Goal: Check status: Check status

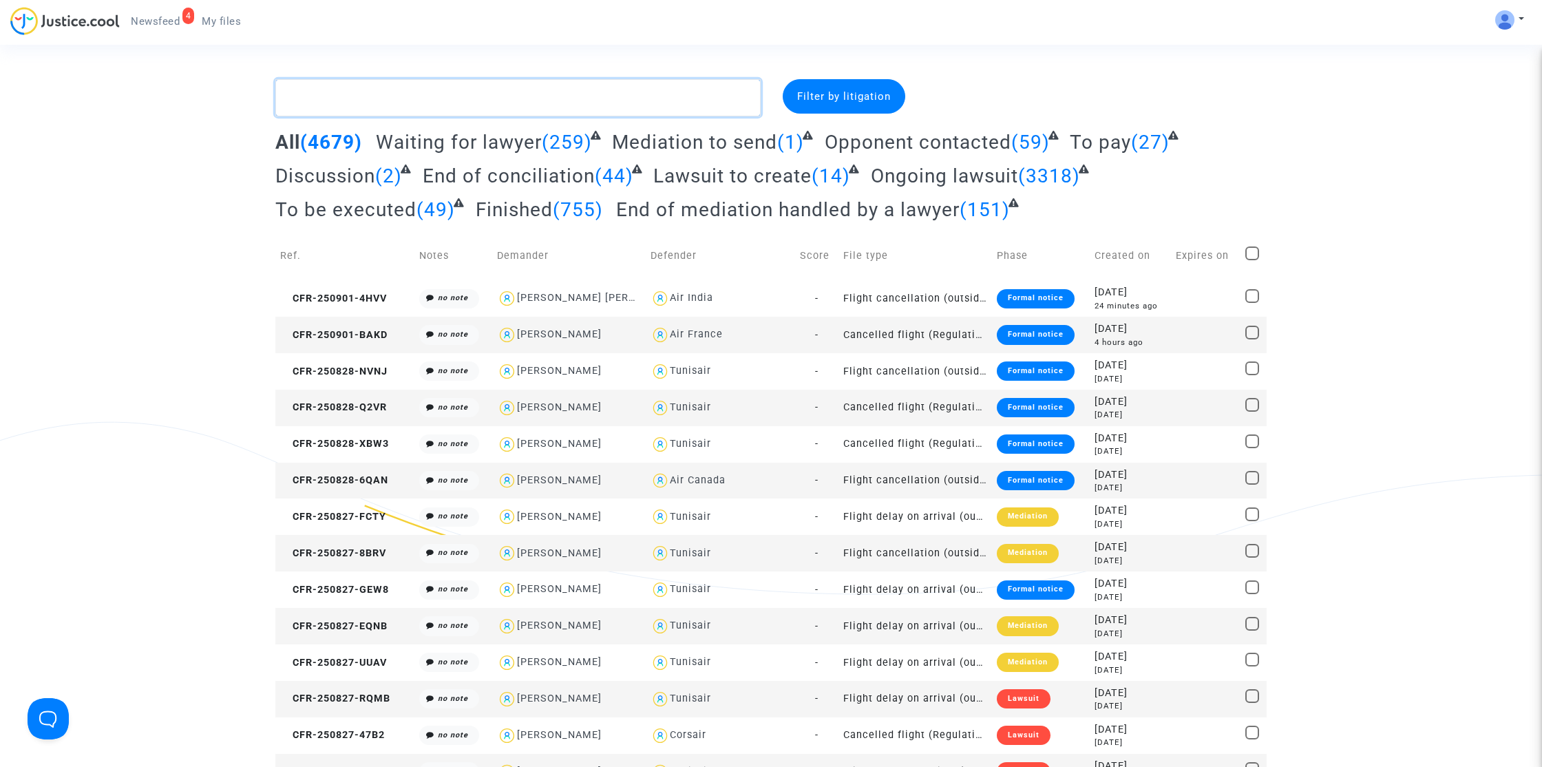
click at [614, 93] on textarea at bounding box center [517, 97] width 485 height 37
paste textarea "Korkosse"
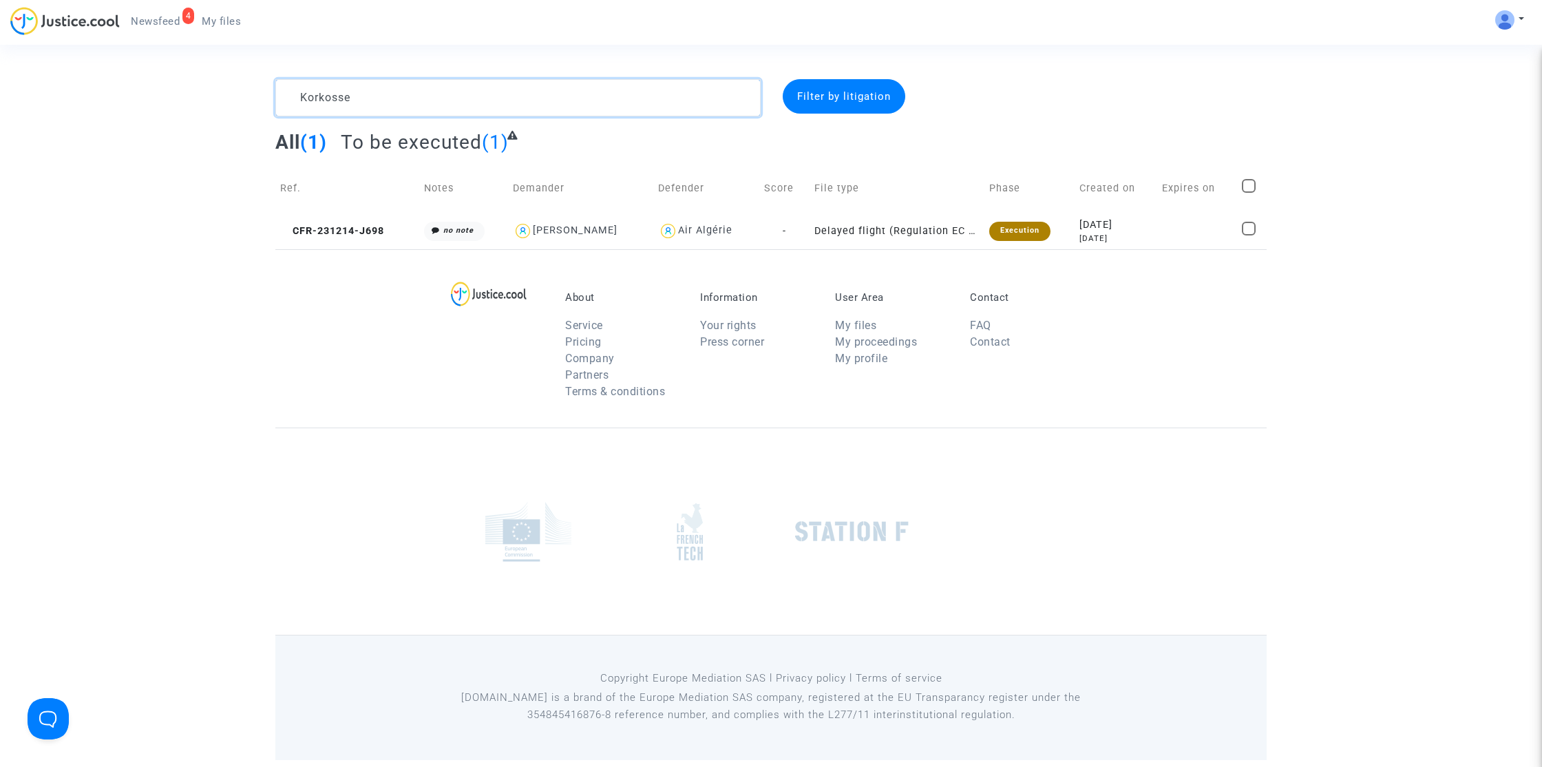
type textarea "Korkosse"
click at [591, 92] on textarea at bounding box center [517, 97] width 485 height 37
paste textarea "[PERSON_NAME]"
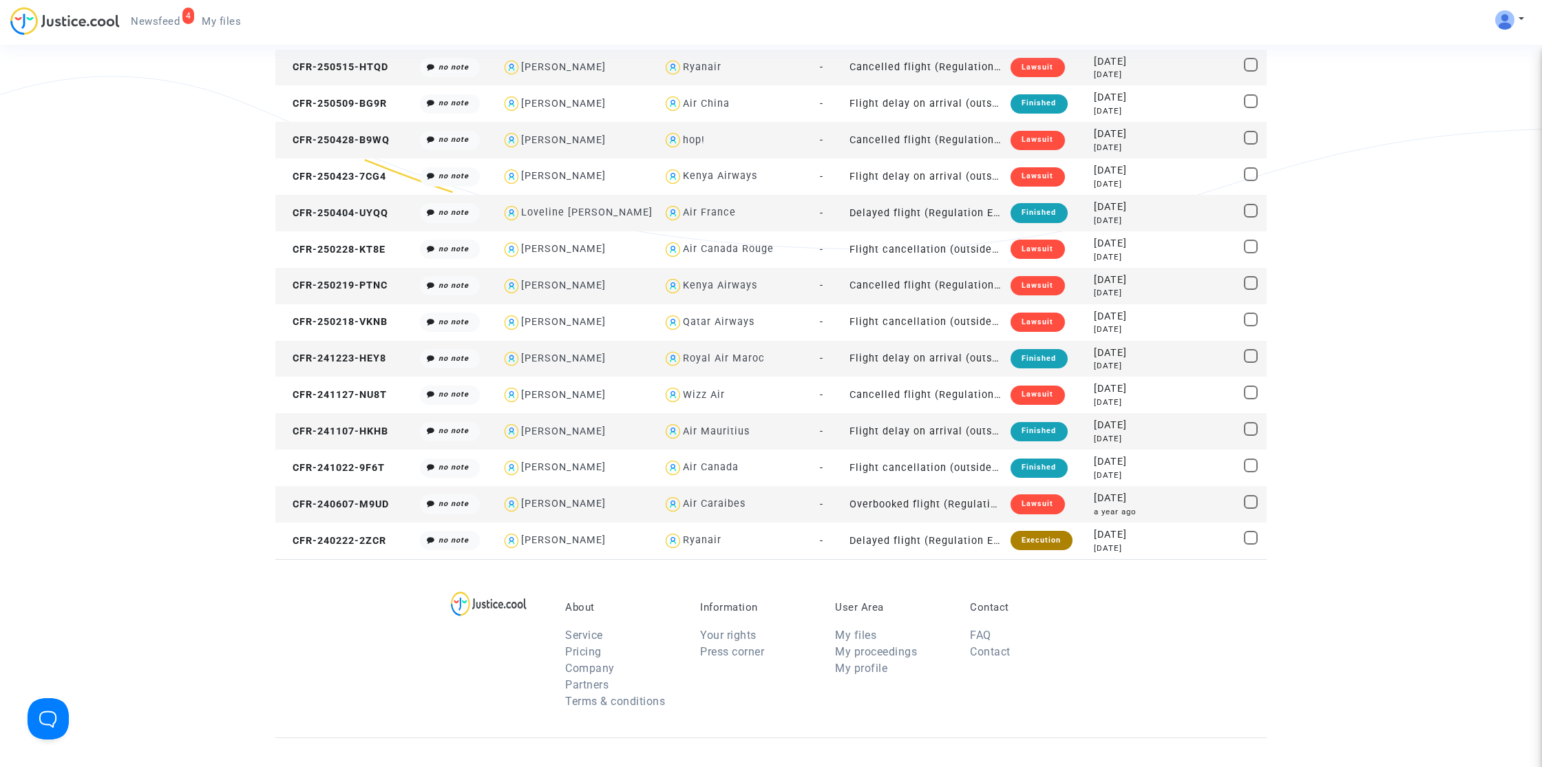
scroll to position [347, 0]
click at [623, 544] on div "[PERSON_NAME]" at bounding box center [577, 539] width 151 height 20
type textarea "[PERSON_NAME] @"[PERSON_NAME]" @"Pitcher Avocat""
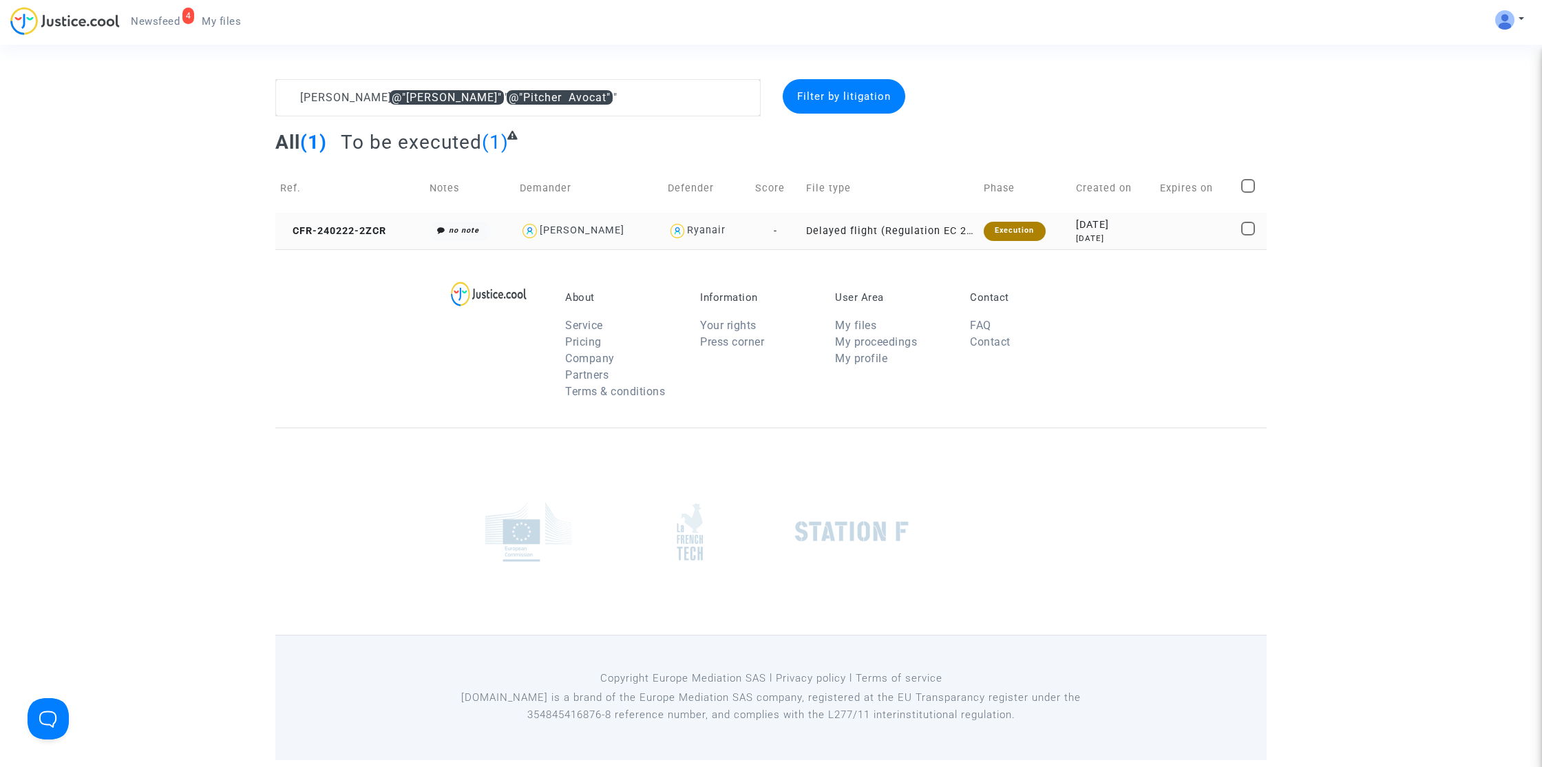
click at [836, 236] on td "Delayed flight (Regulation EC 261/2004)" at bounding box center [890, 231] width 178 height 36
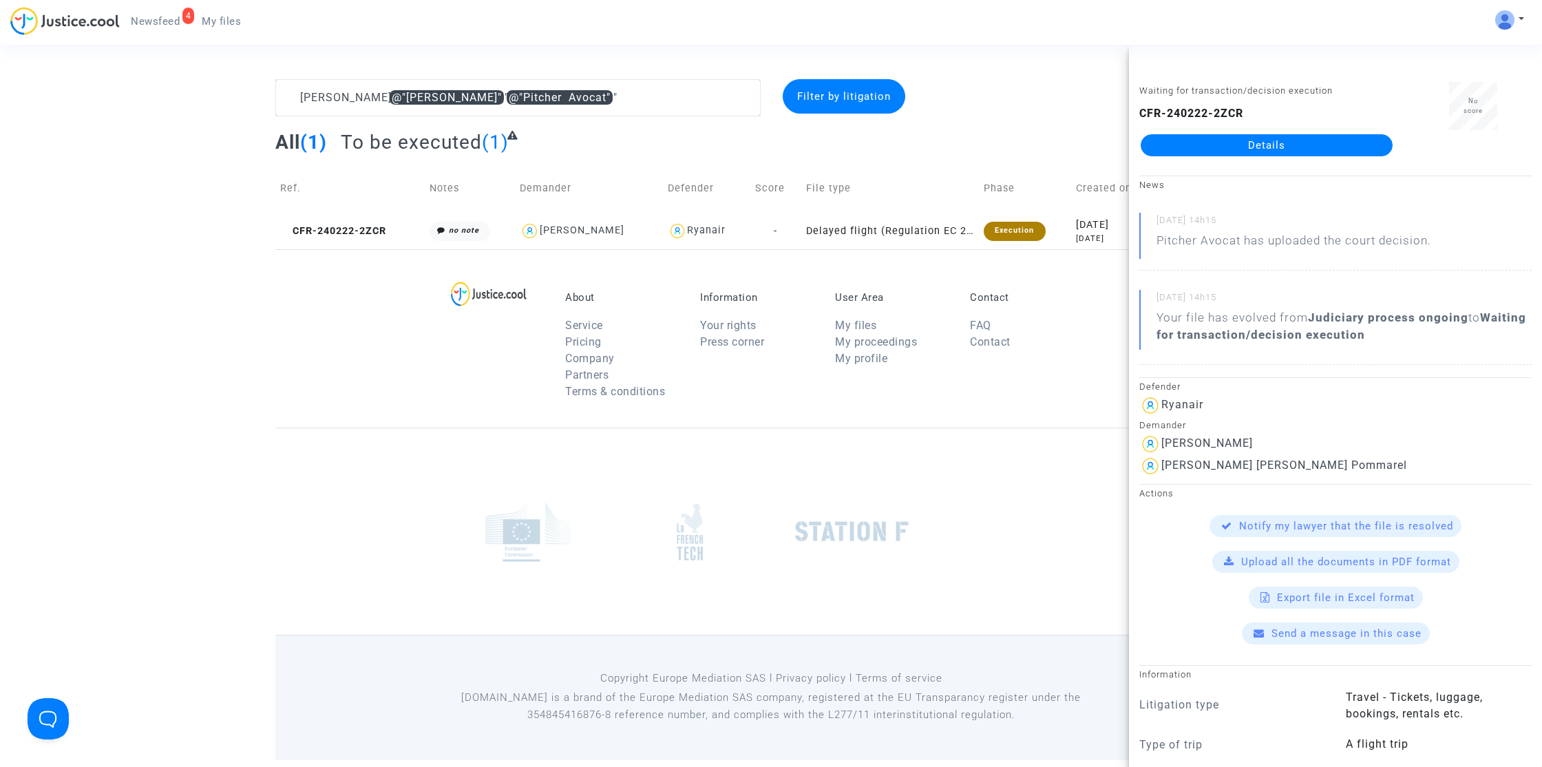
click at [1238, 141] on link "Details" at bounding box center [1267, 145] width 252 height 22
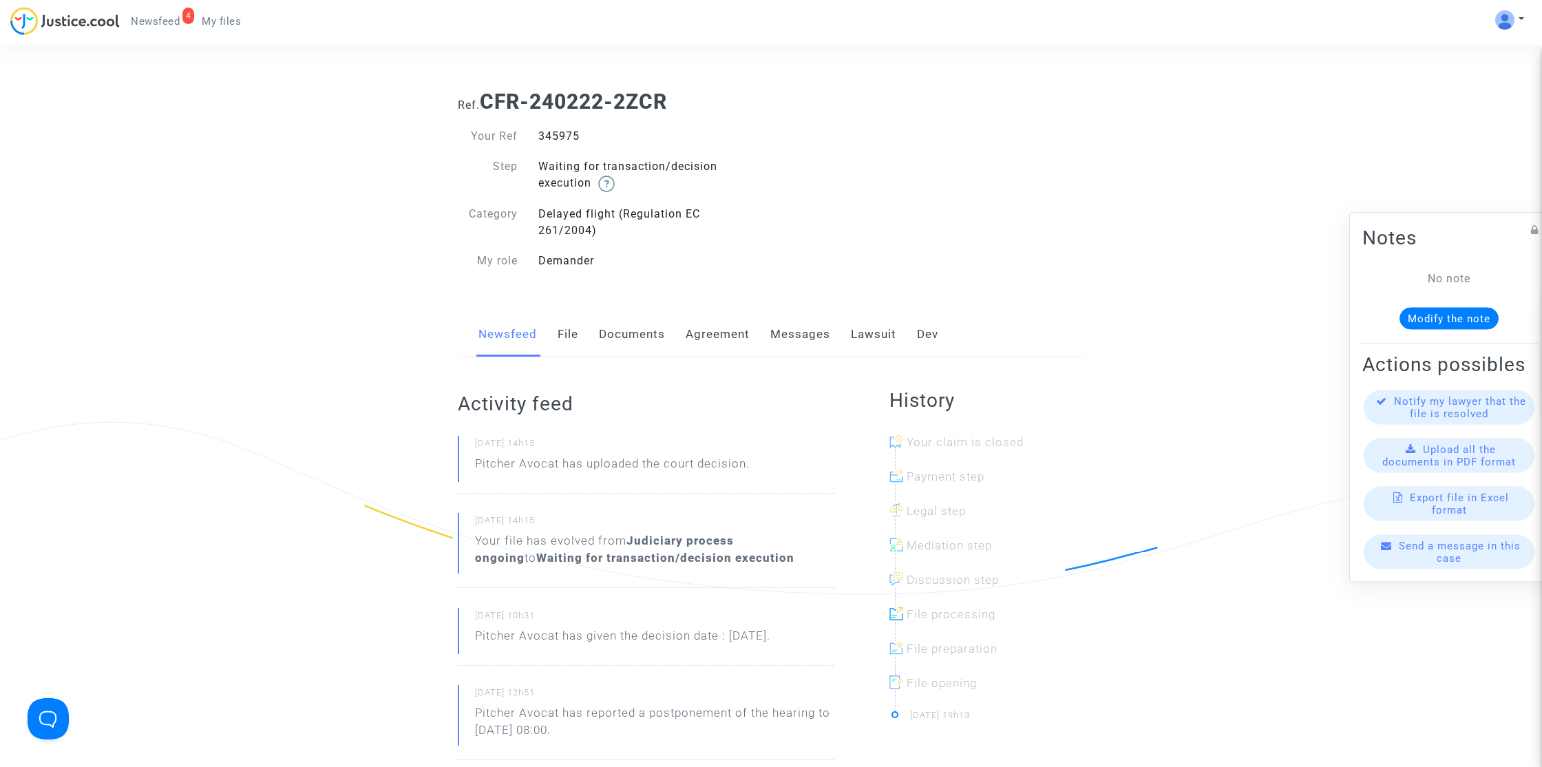
click at [106, 23] on img at bounding box center [64, 21] width 109 height 28
click at [214, 21] on span "My files" at bounding box center [221, 21] width 39 height 12
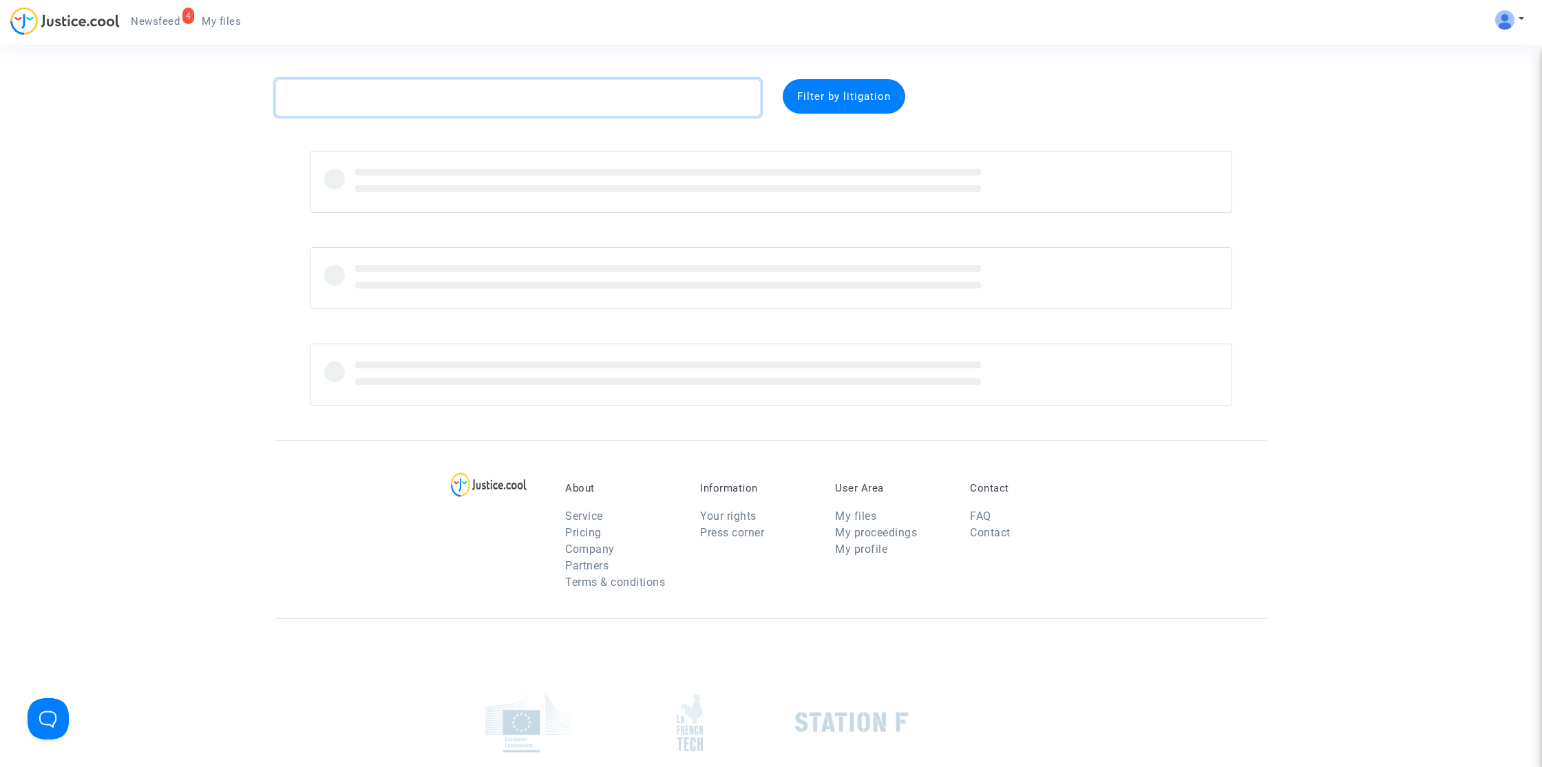
click at [526, 103] on textarea at bounding box center [517, 97] width 485 height 37
paste textarea "[PERSON_NAME]"
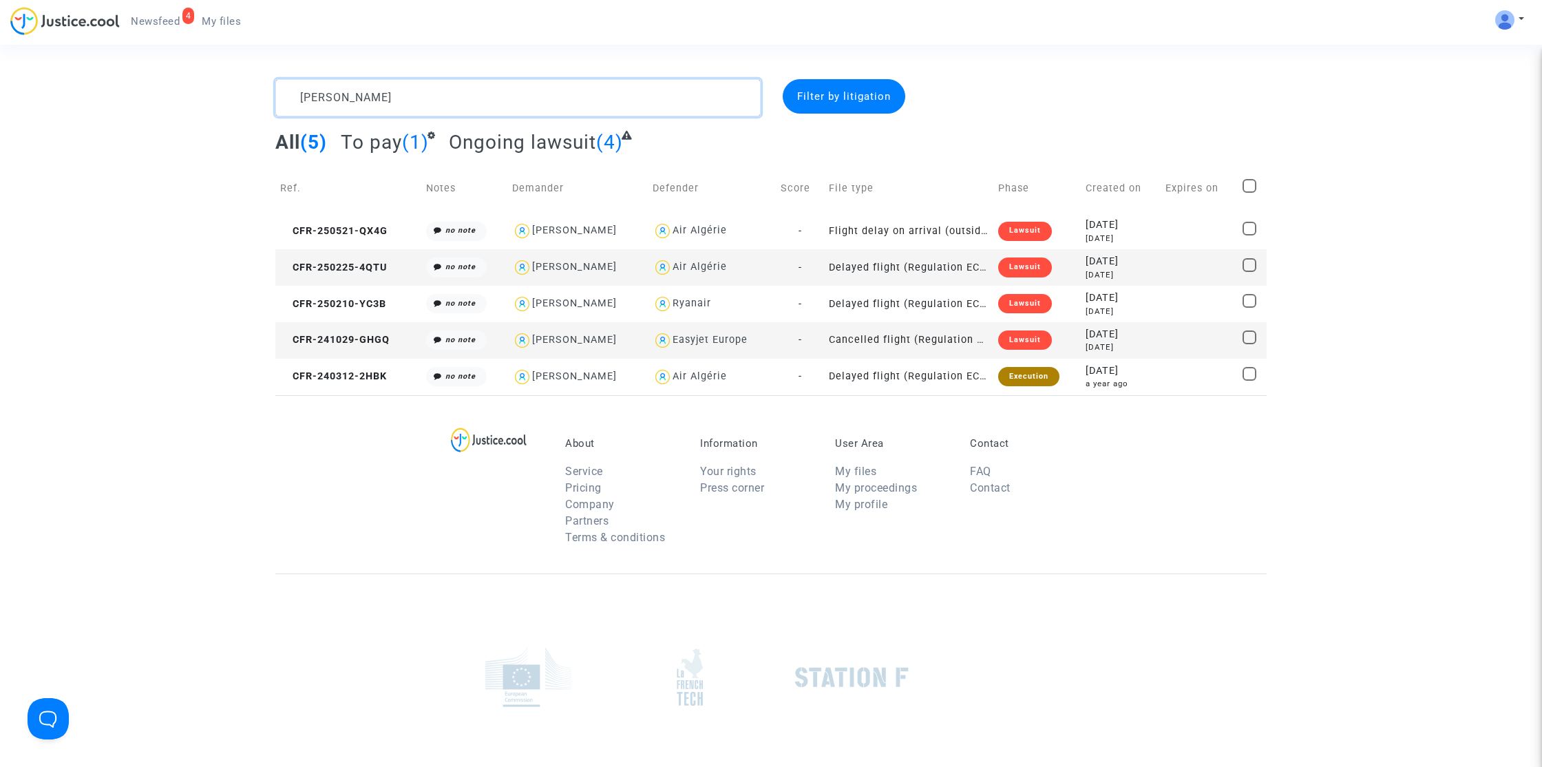
type textarea "[PERSON_NAME]"
click at [335, 376] on span "CFR-240312-2HBK" at bounding box center [333, 376] width 107 height 12
